Goal: Task Accomplishment & Management: Manage account settings

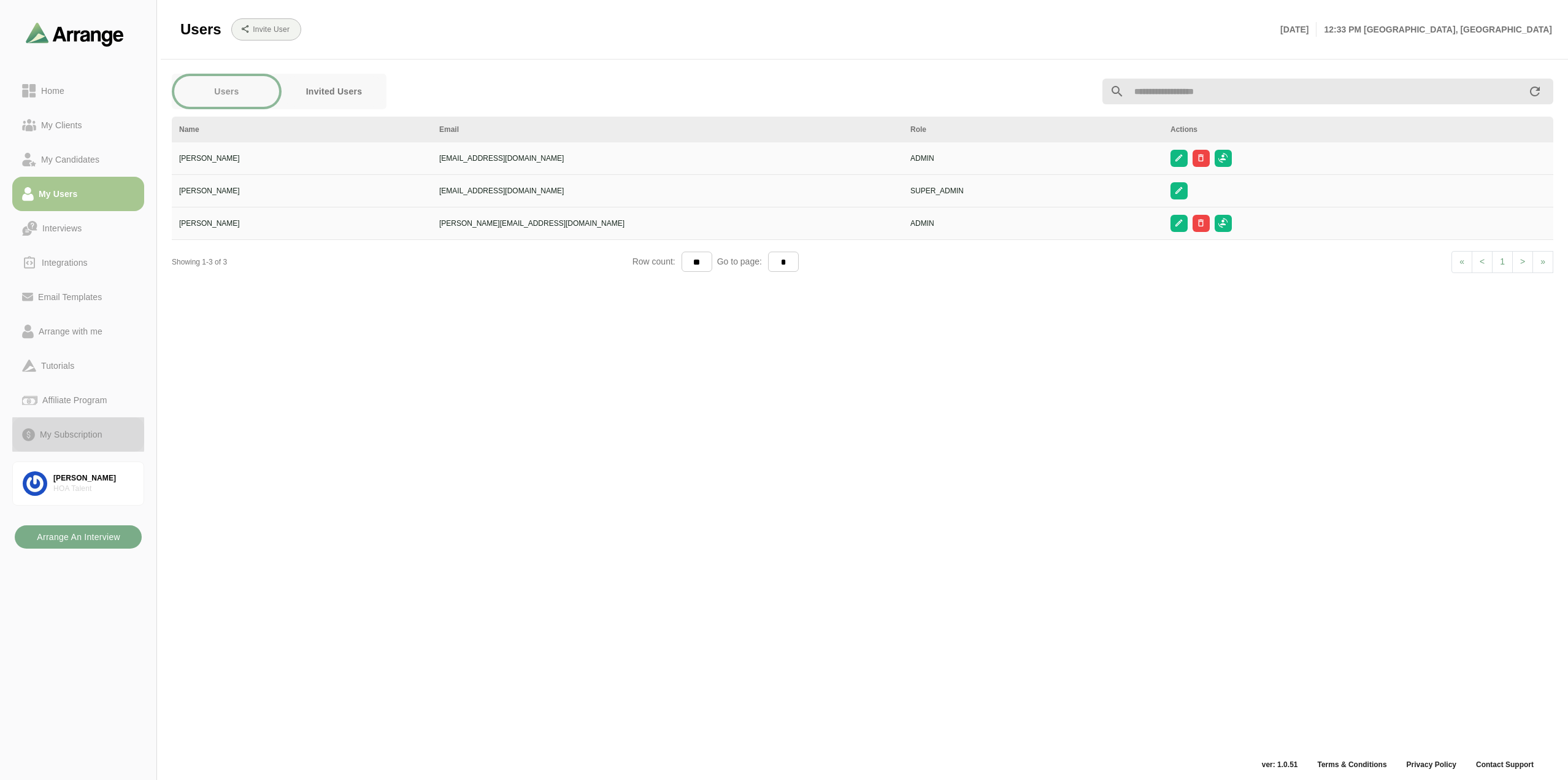
click at [94, 437] on div "My Subscription" at bounding box center [71, 434] width 72 height 14
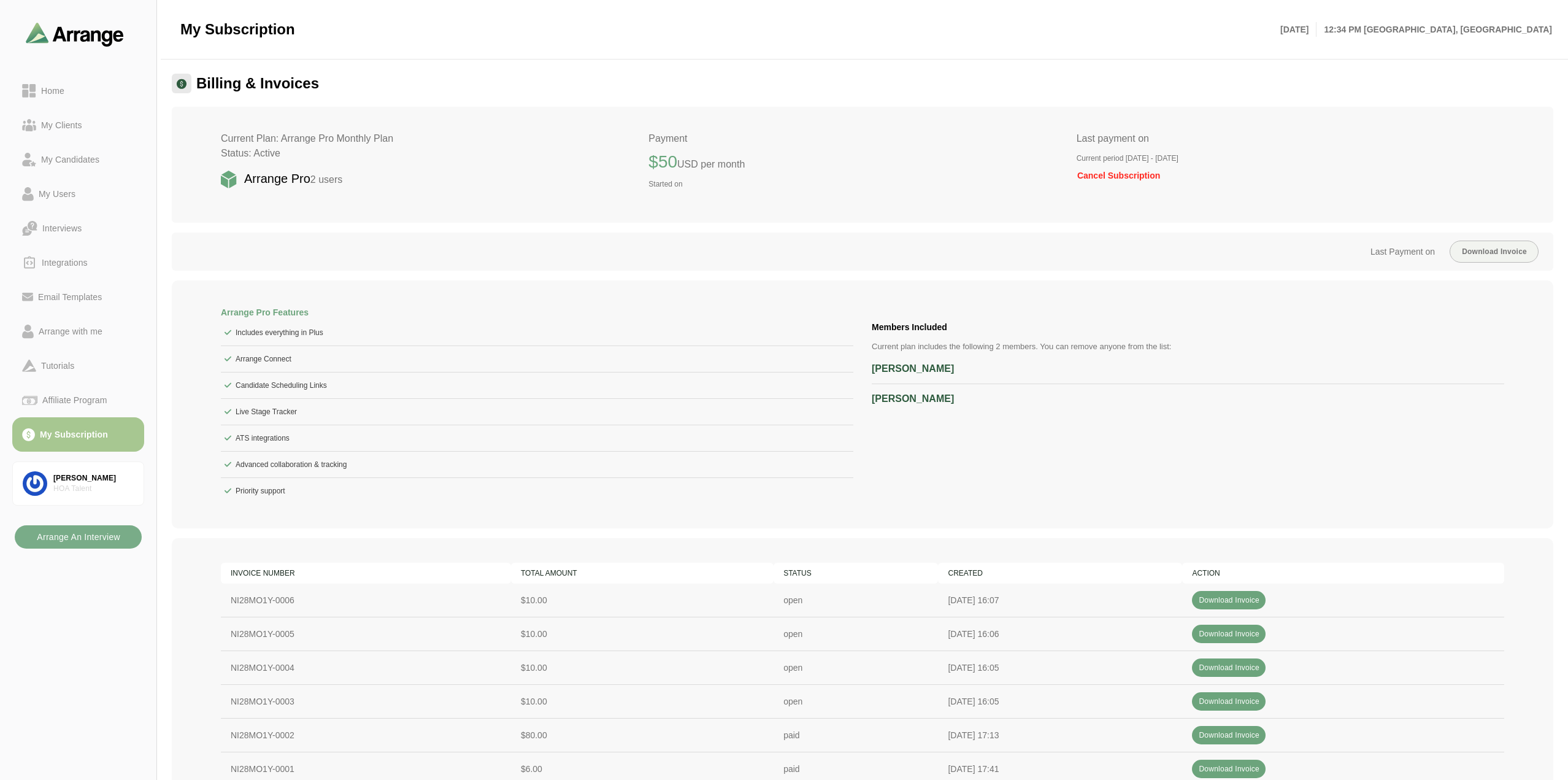
click at [181, 82] on img at bounding box center [182, 83] width 11 height 10
